Goal: Find contact information: Find contact information

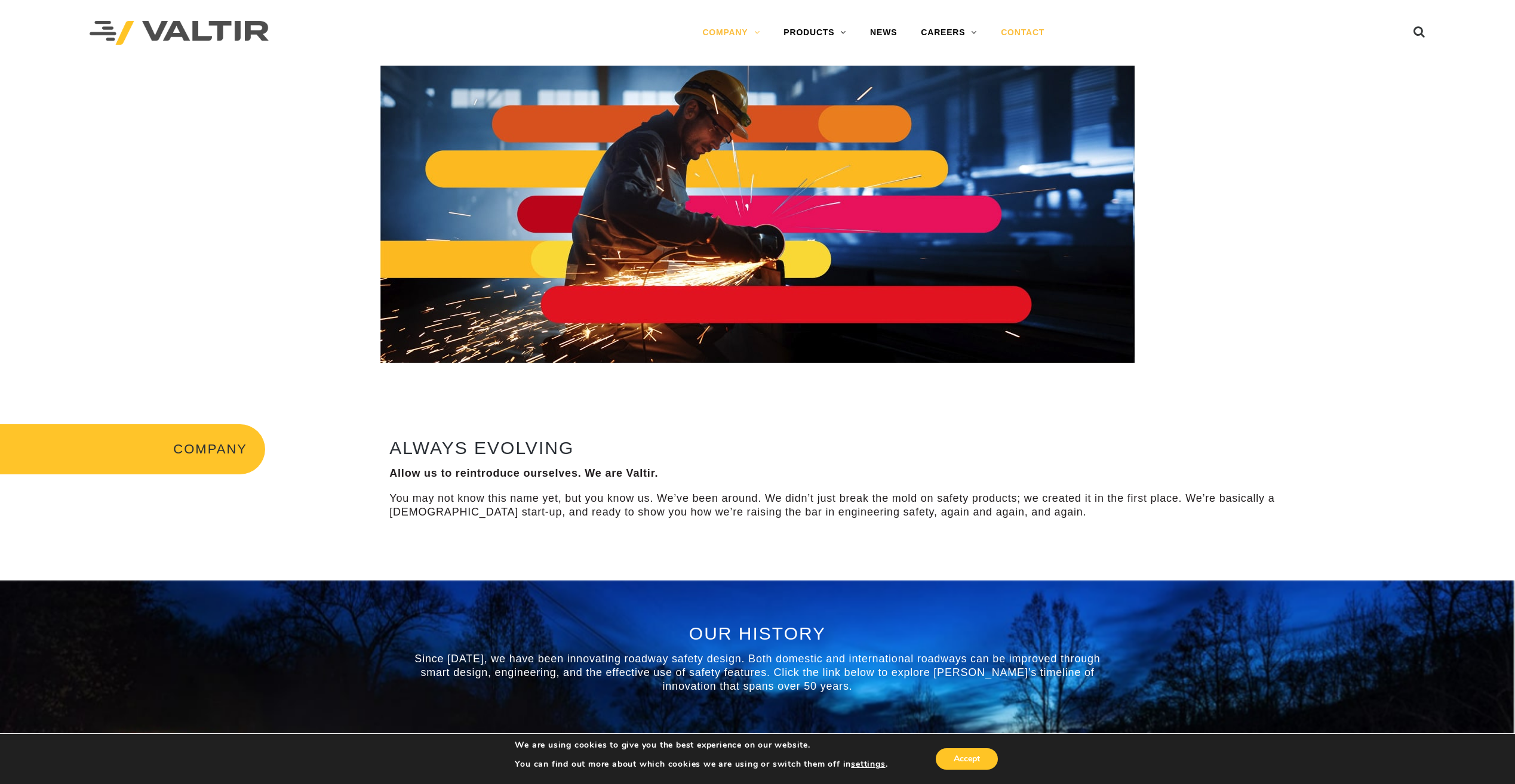
click at [1019, 33] on link "CONTACT" at bounding box center [1023, 32] width 68 height 24
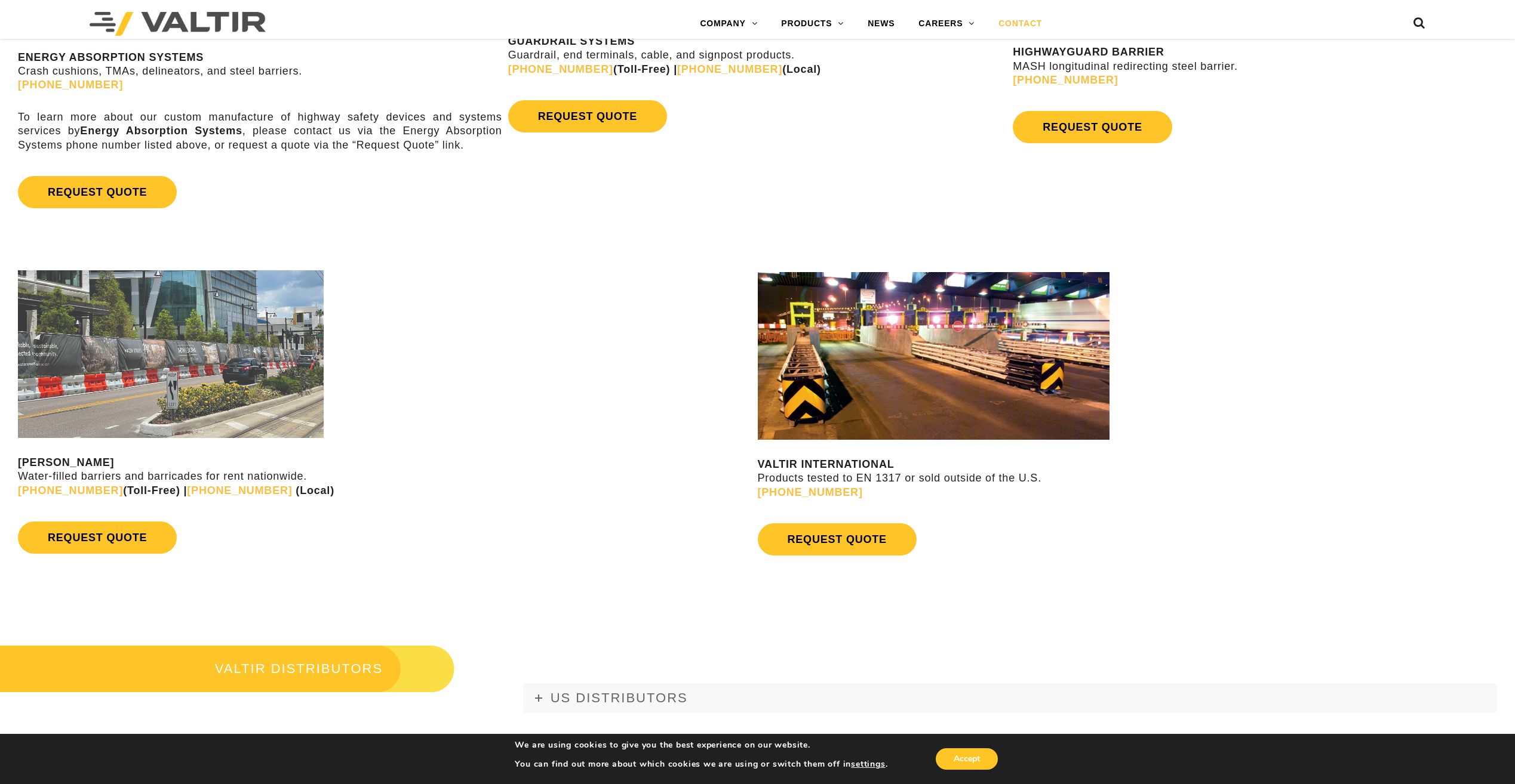
scroll to position [776, 0]
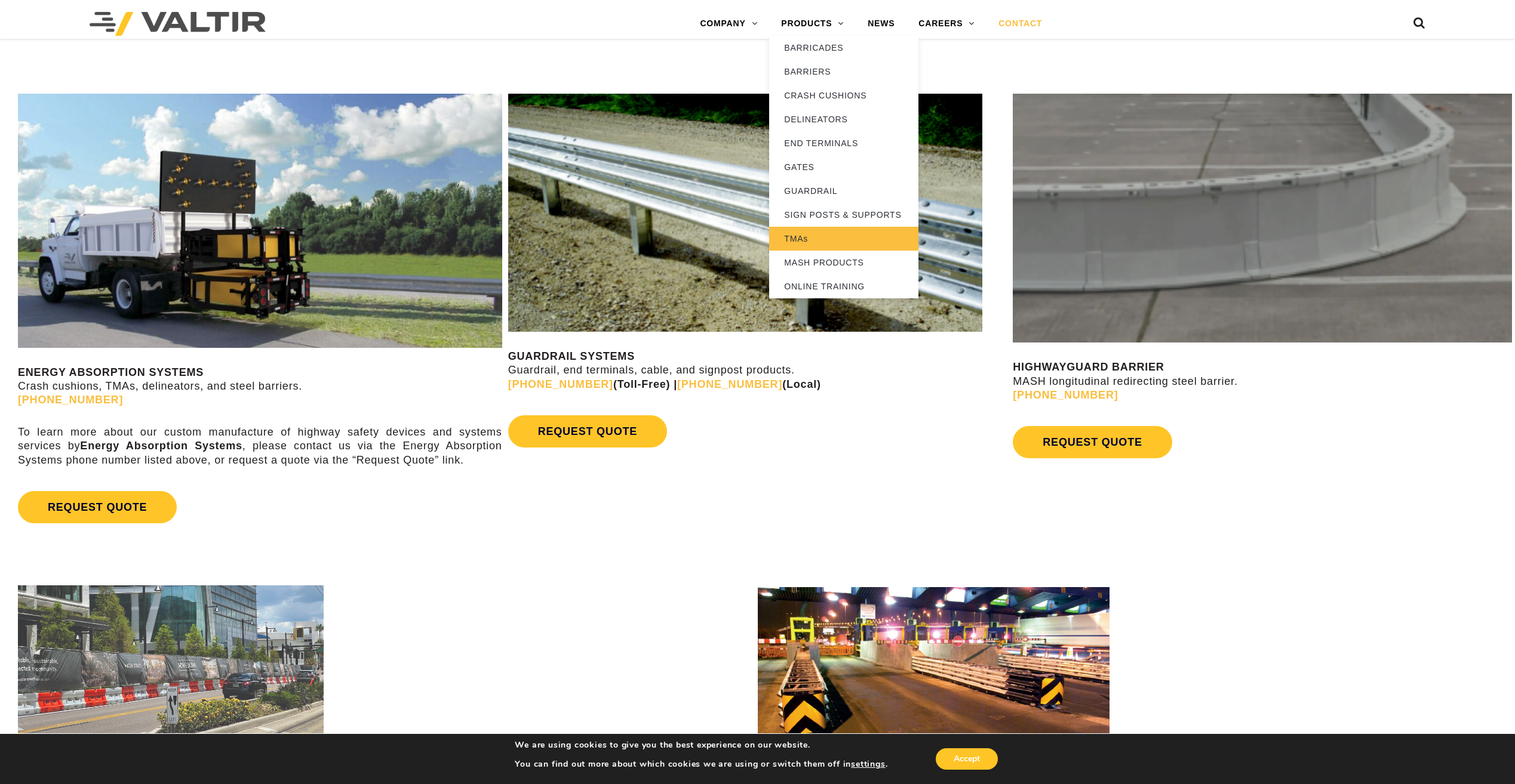
click at [795, 249] on link "TMAs" at bounding box center [844, 238] width 149 height 24
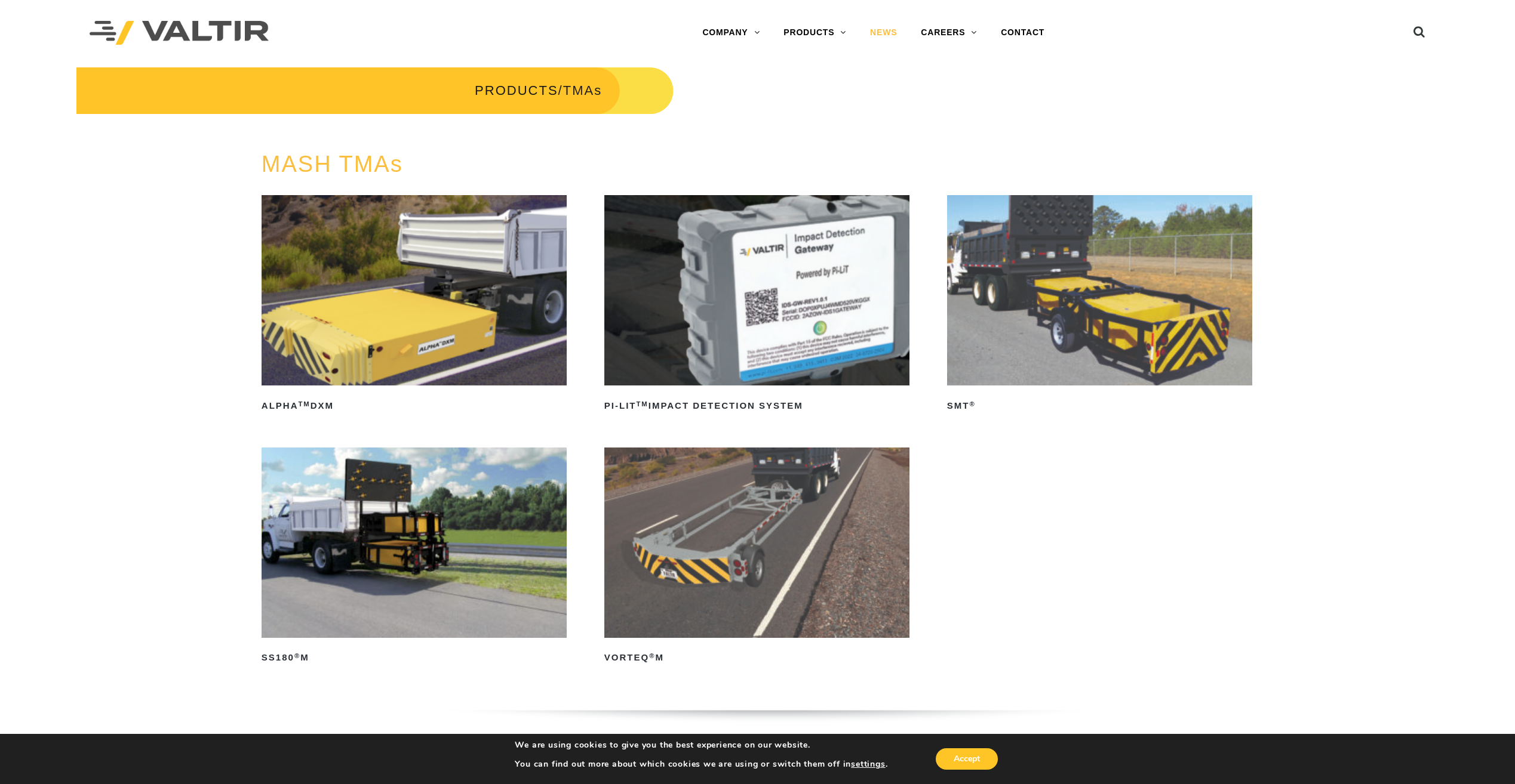
click at [883, 26] on link "NEWS" at bounding box center [883, 32] width 51 height 24
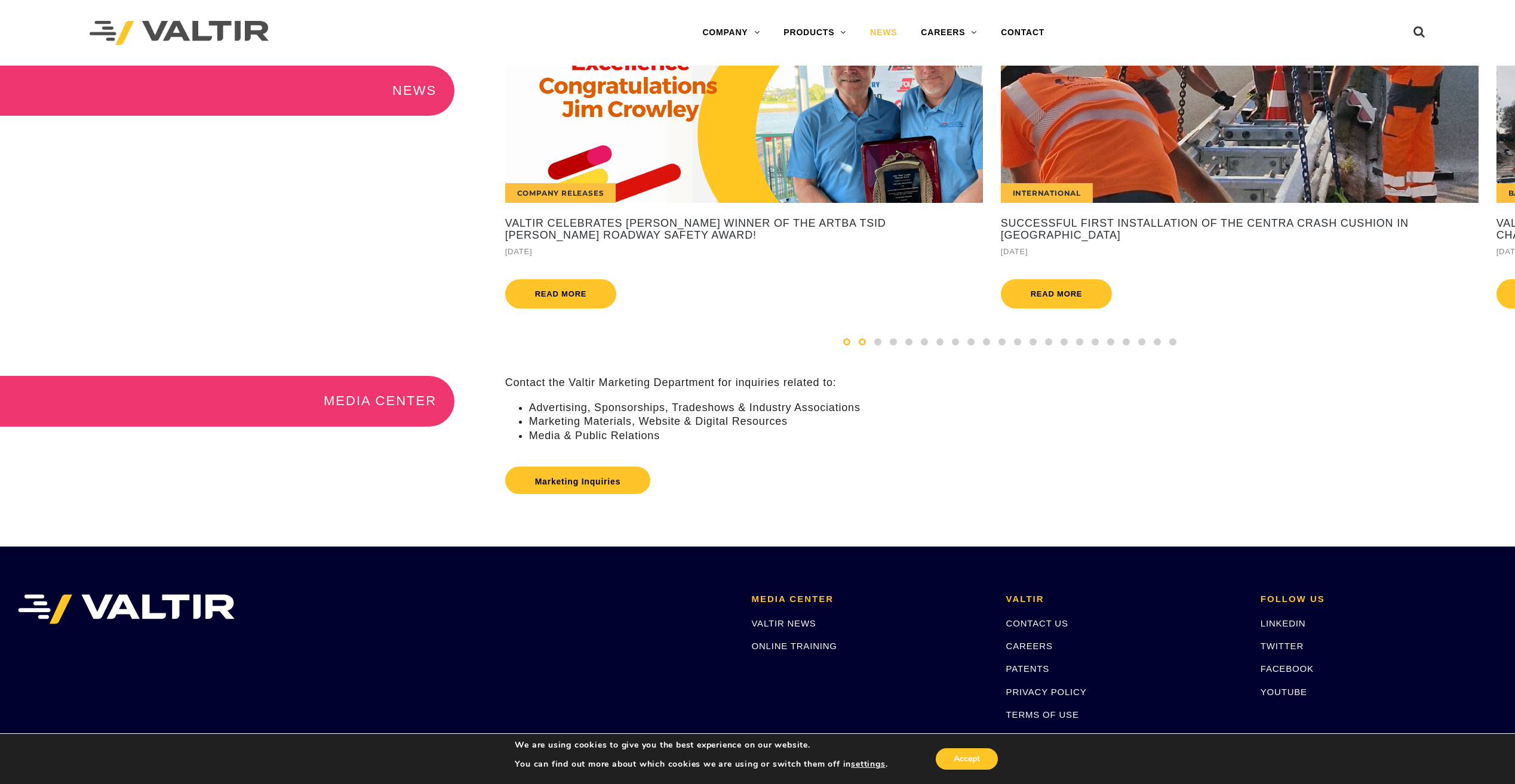
click at [848, 346] on span at bounding box center [847, 342] width 8 height 8
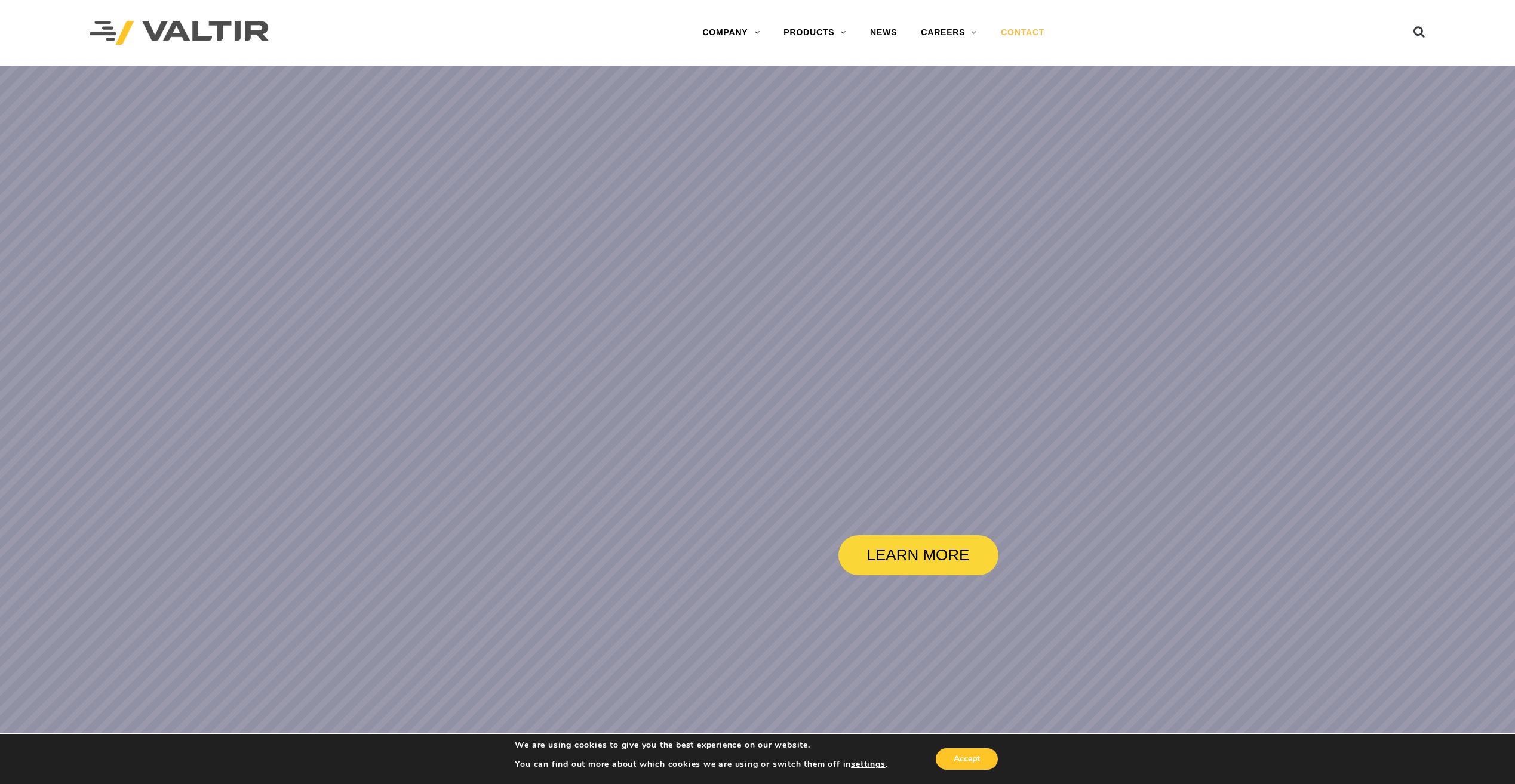
click at [1037, 27] on link "CONTACT" at bounding box center [1023, 32] width 68 height 24
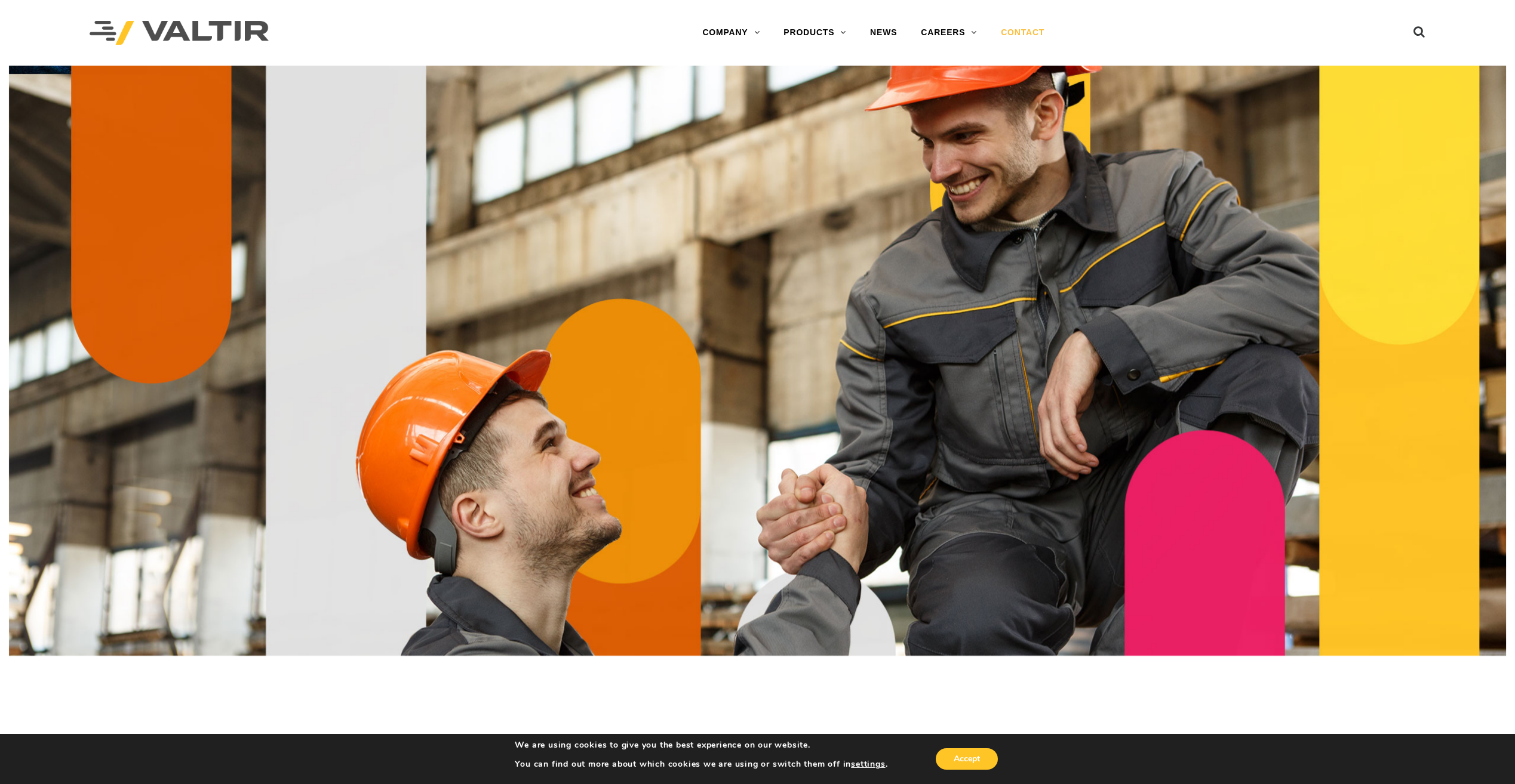
click at [1032, 35] on link "CONTACT" at bounding box center [1023, 32] width 68 height 24
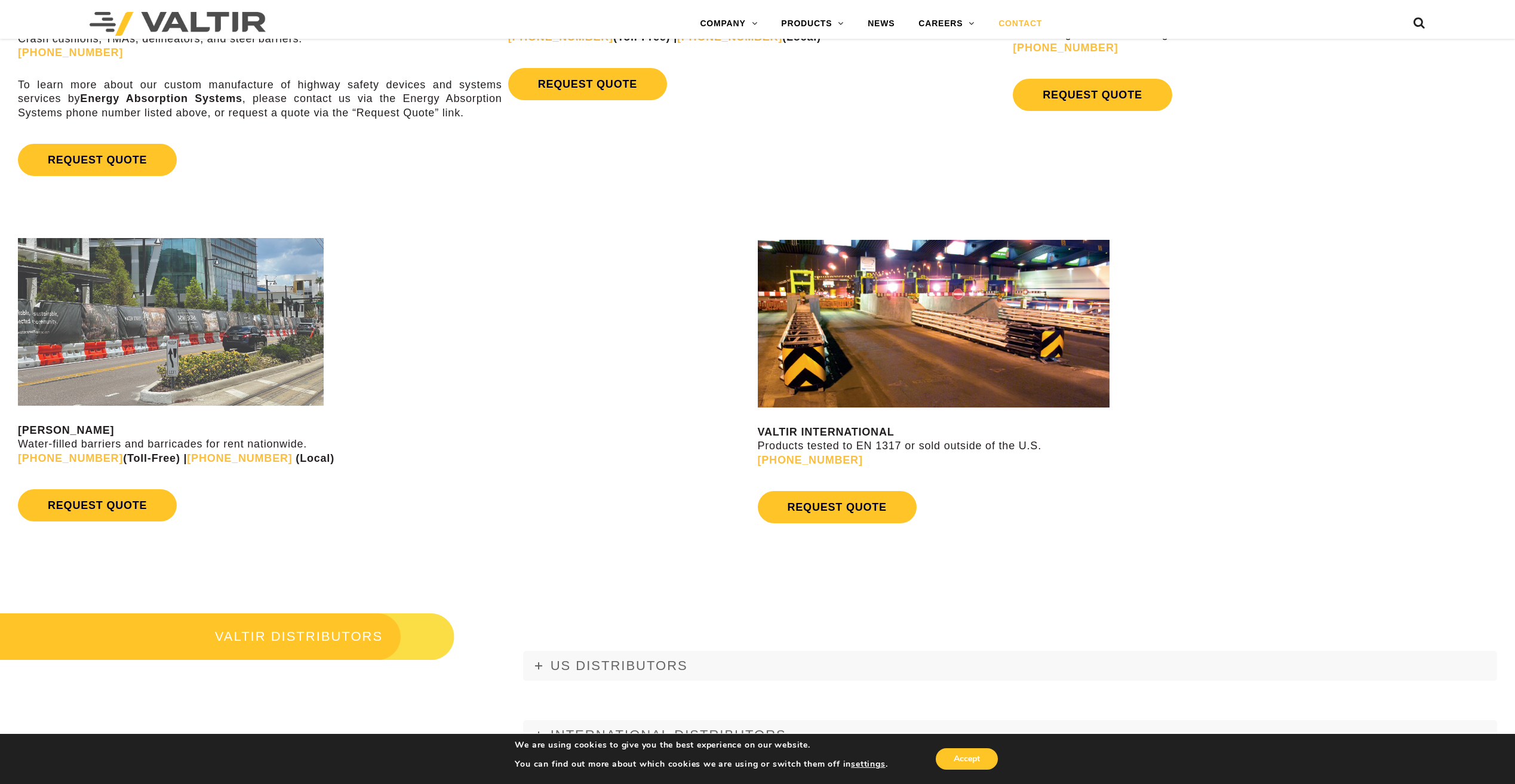
scroll to position [1074, 0]
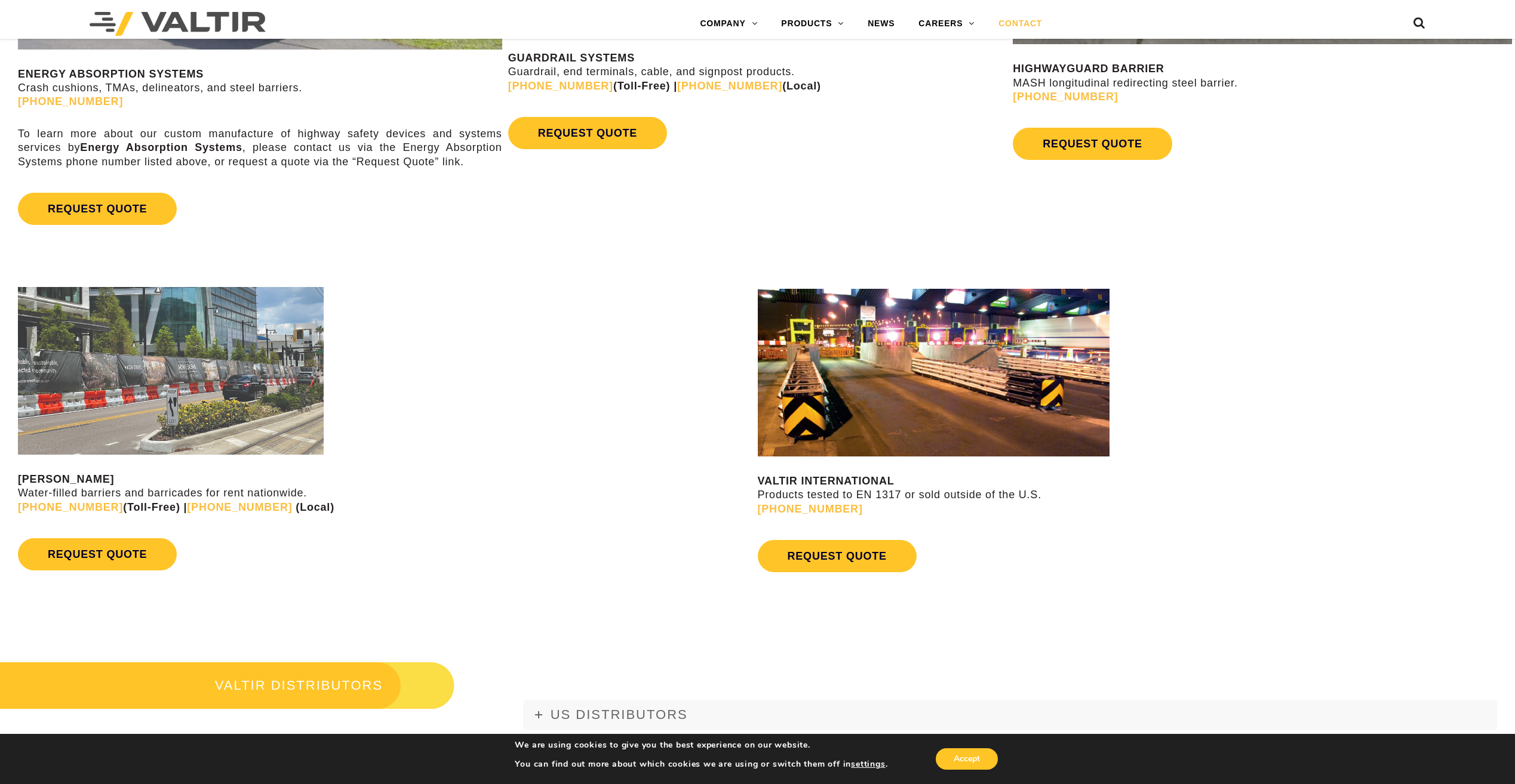
click at [47, 102] on link "(888) 323-6374" at bounding box center [70, 101] width 105 height 12
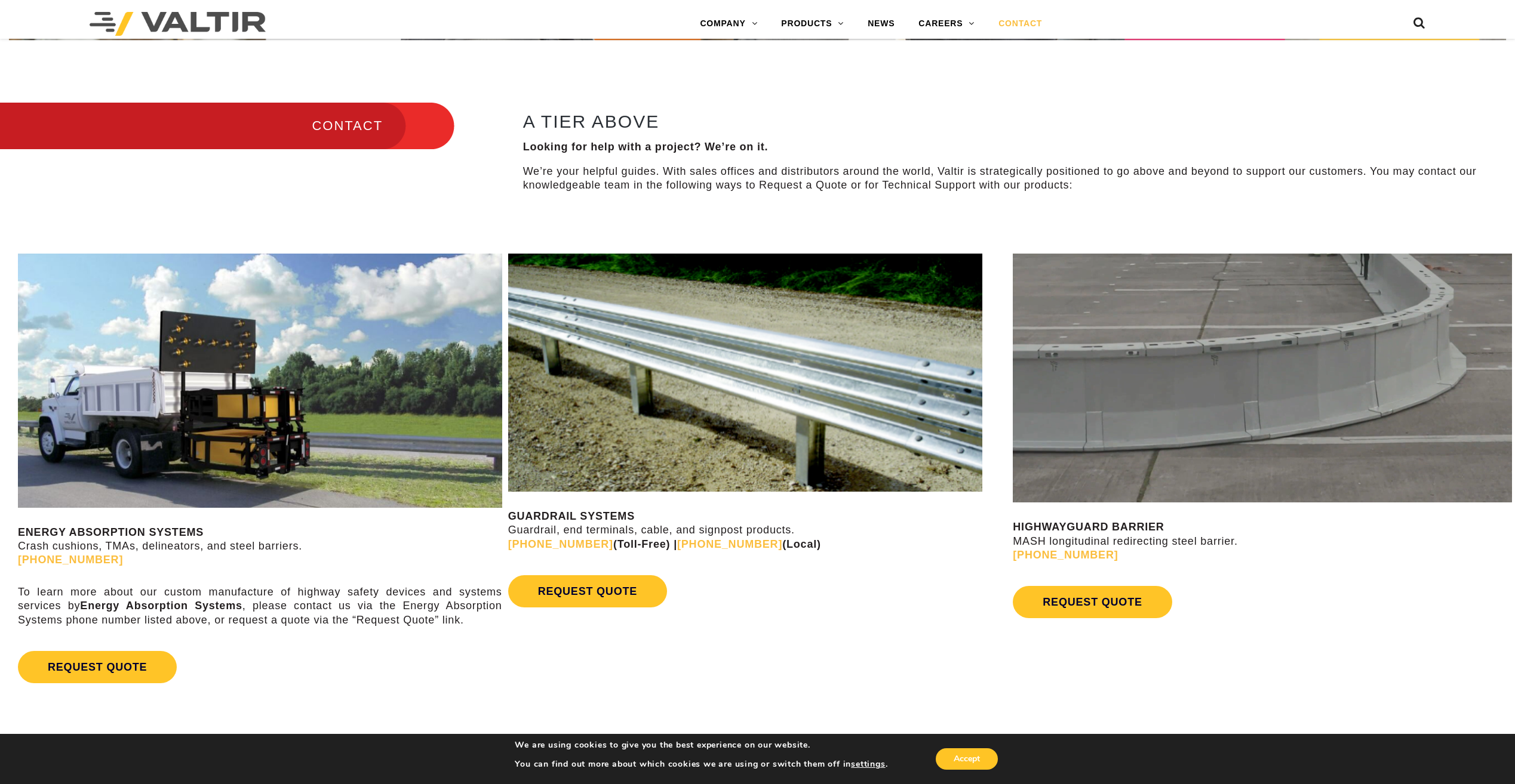
scroll to position [716, 0]
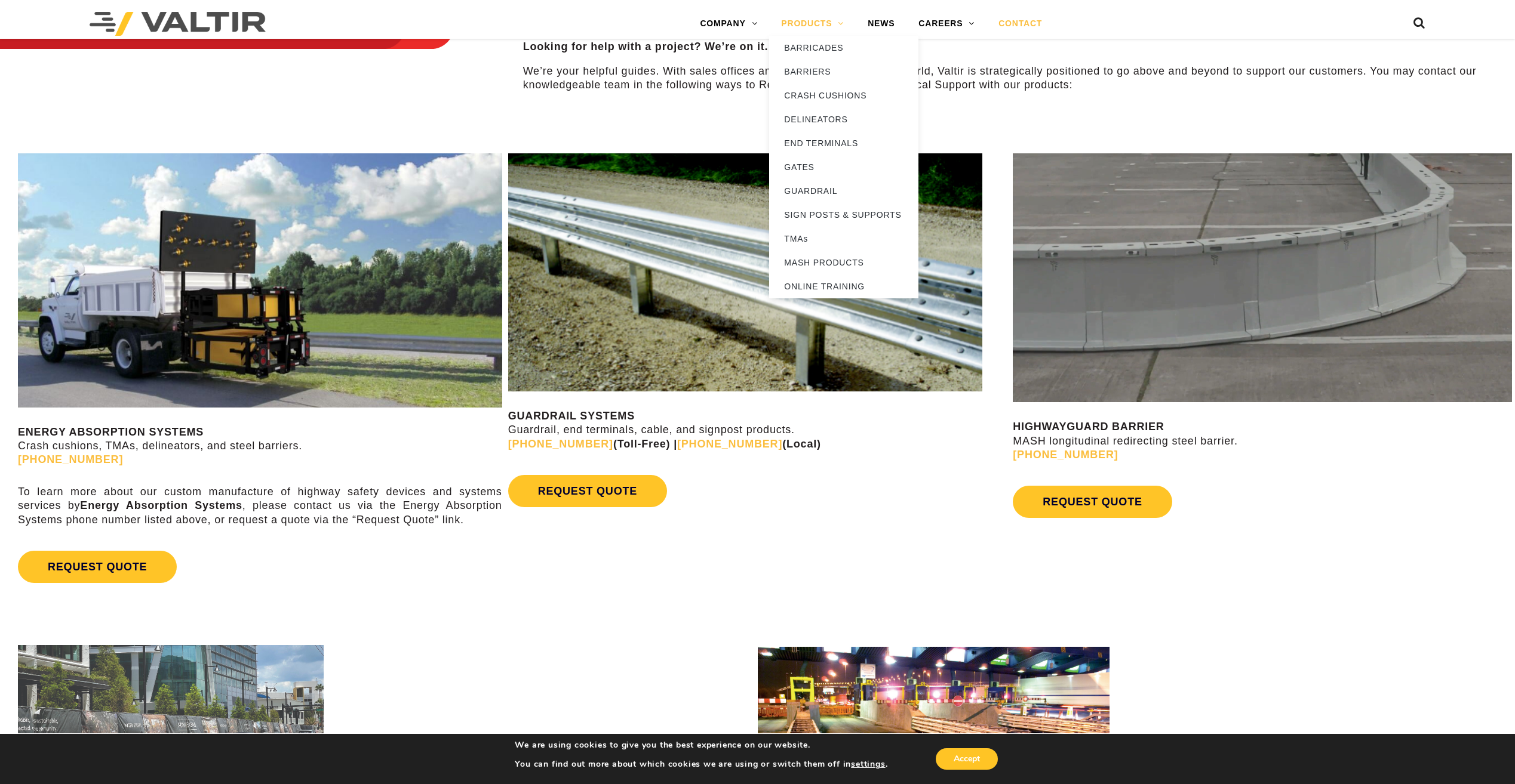
click at [809, 18] on link "PRODUCTS" at bounding box center [813, 24] width 87 height 24
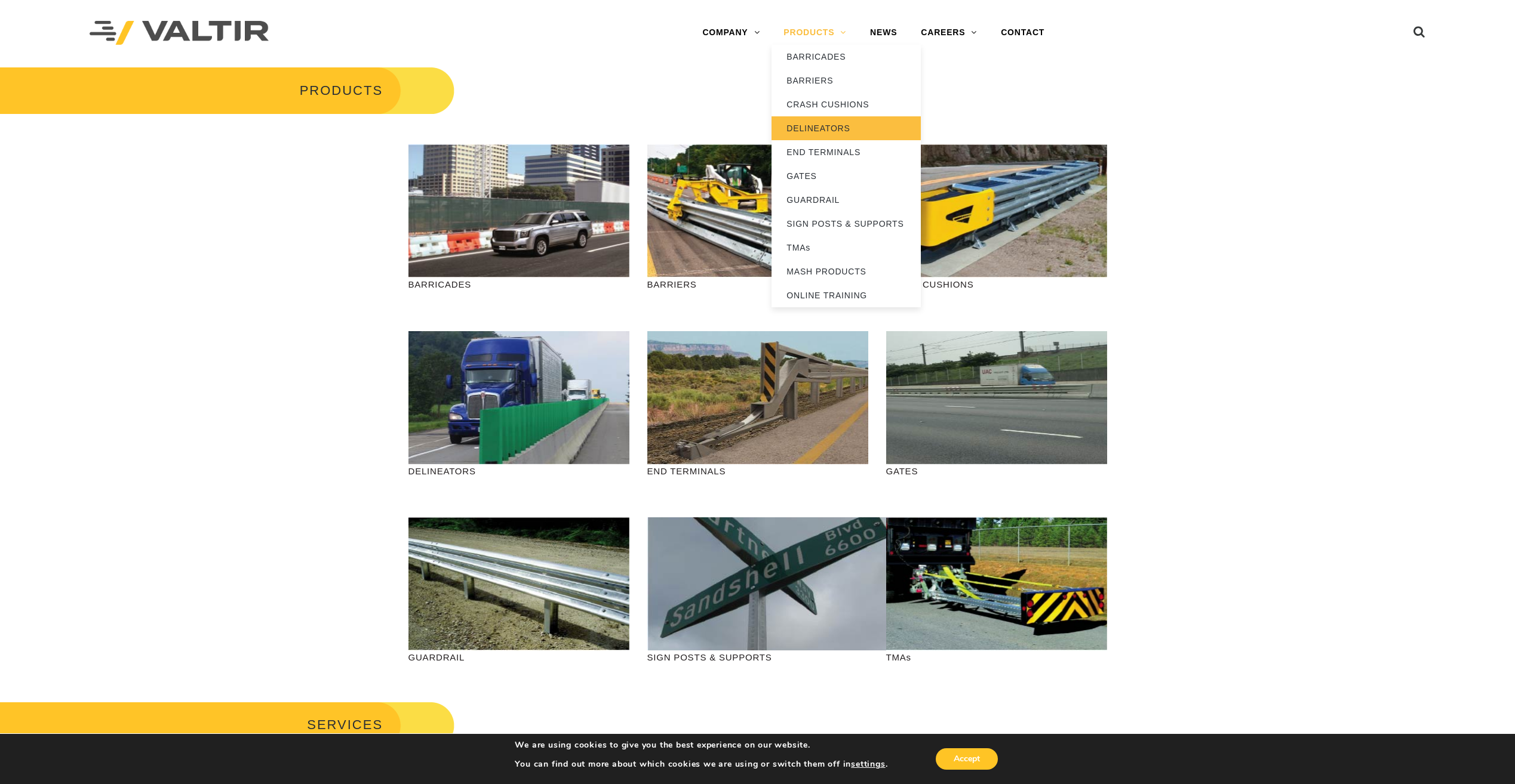
click at [836, 128] on link "DELINEATORS" at bounding box center [846, 127] width 149 height 24
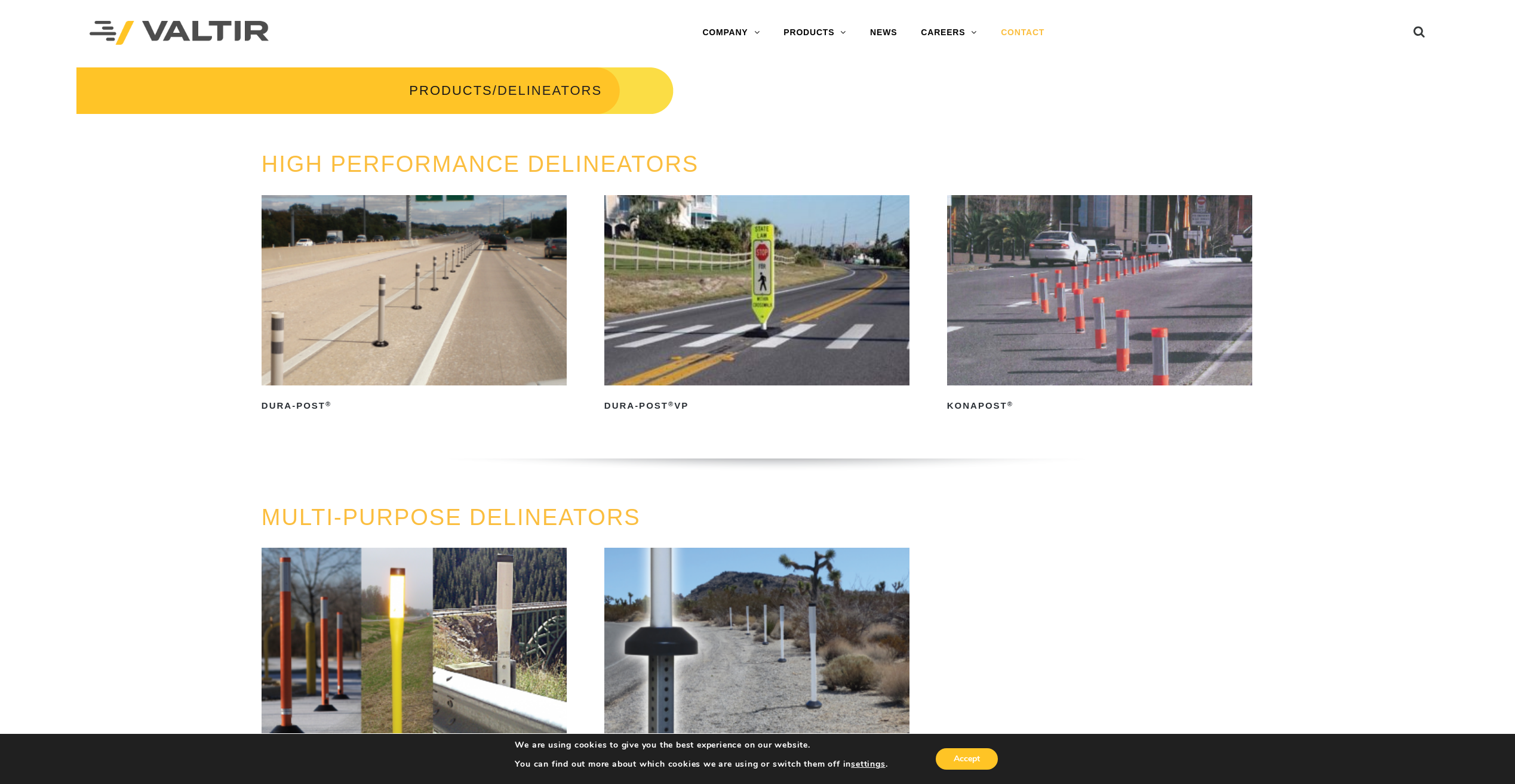
click at [1031, 34] on link "CONTACT" at bounding box center [1023, 32] width 68 height 24
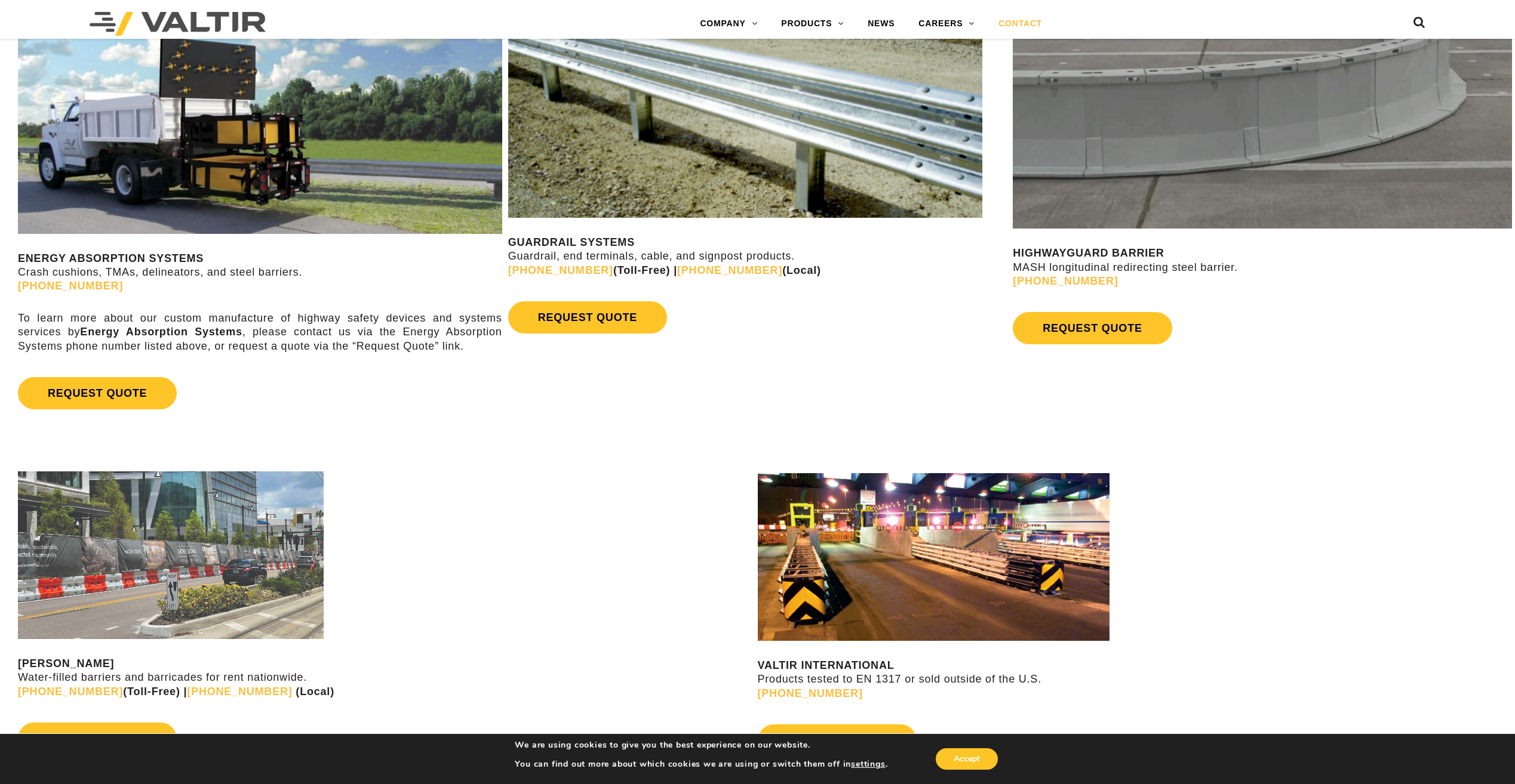
scroll to position [836, 0]
